Goal: Information Seeking & Learning: Understand process/instructions

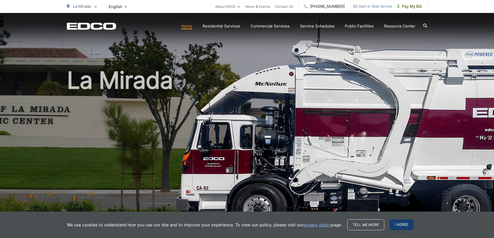
click at [397, 228] on span "I agree" at bounding box center [402, 225] width 24 height 11
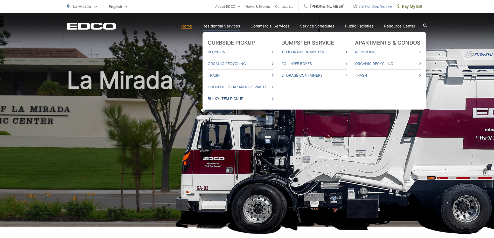
click at [243, 98] on link "Bulky Item Pickup" at bounding box center [241, 99] width 66 height 6
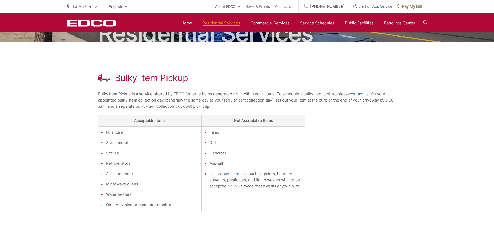
scroll to position [22, 0]
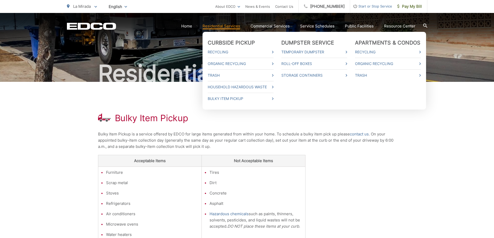
click at [207, 25] on link "Residential Services" at bounding box center [222, 26] width 38 height 6
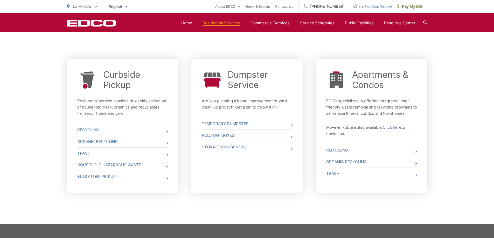
scroll to position [195, 0]
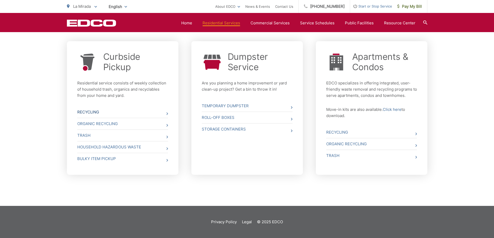
click at [168, 114] on icon at bounding box center [168, 114] width 2 height 3
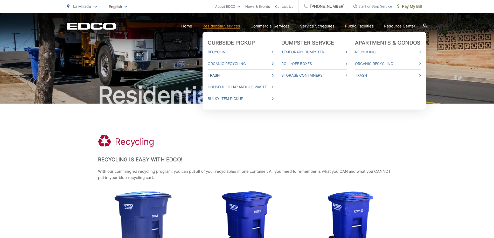
click at [217, 75] on link "Trash" at bounding box center [241, 75] width 66 height 6
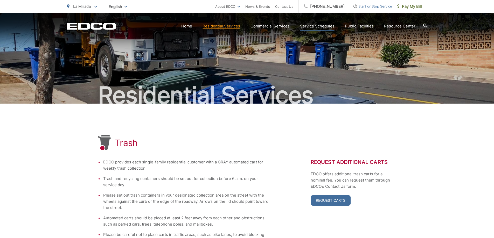
click at [310, 26] on link "Service Schedules" at bounding box center [317, 26] width 34 height 6
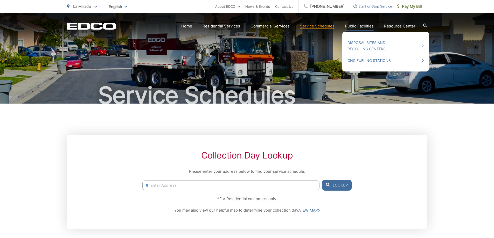
click at [352, 26] on link "Public Facilities" at bounding box center [359, 26] width 29 height 6
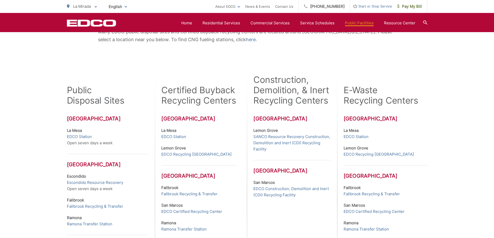
scroll to position [43, 0]
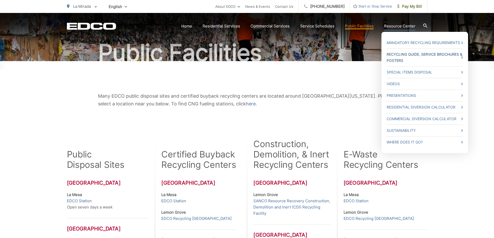
click at [396, 56] on link "Recycling Guide, Service Brochures & Posters" at bounding box center [425, 57] width 76 height 12
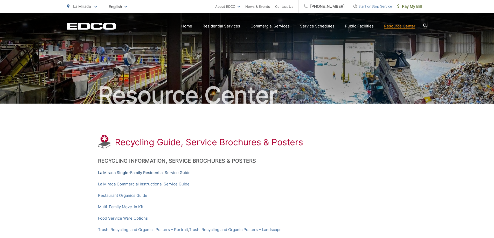
click at [125, 173] on link "La Mirada Single-Family Residential Service Guide" at bounding box center [144, 173] width 93 height 6
